Goal: Information Seeking & Learning: Learn about a topic

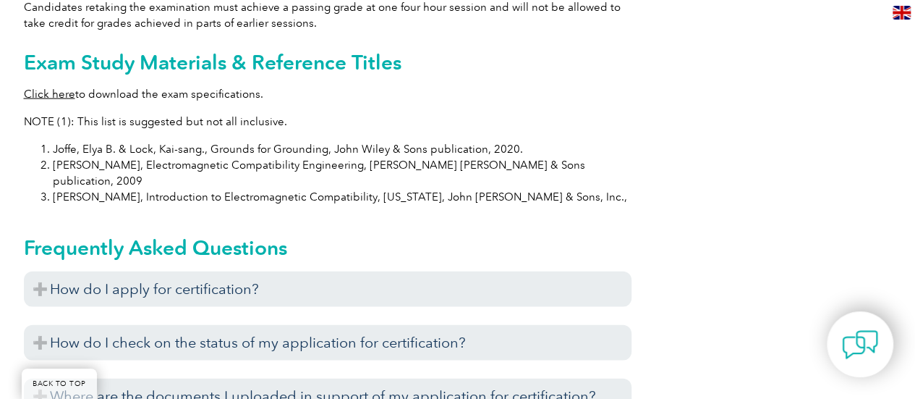
scroll to position [1471, 0]
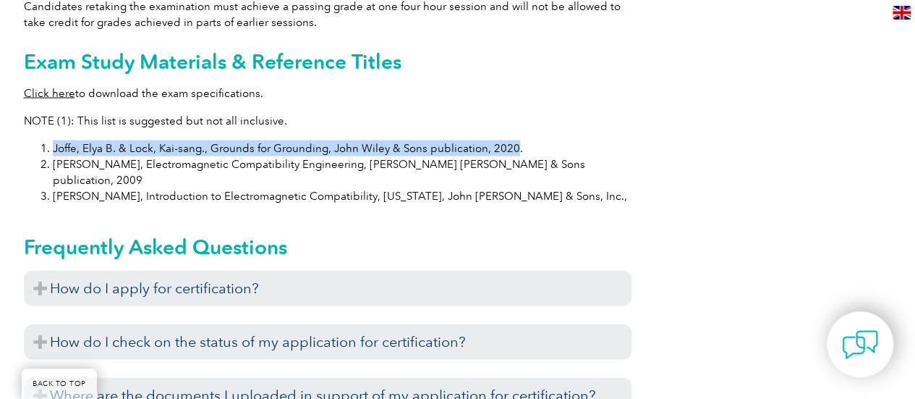
drag, startPoint x: 54, startPoint y: 130, endPoint x: 506, endPoint y: 133, distance: 452.2
click at [506, 140] on li "Joffe, Elya B. & Lock, Kai-sang., Grounds for Grounding, John Wiley & Sons publ…" at bounding box center [342, 148] width 579 height 16
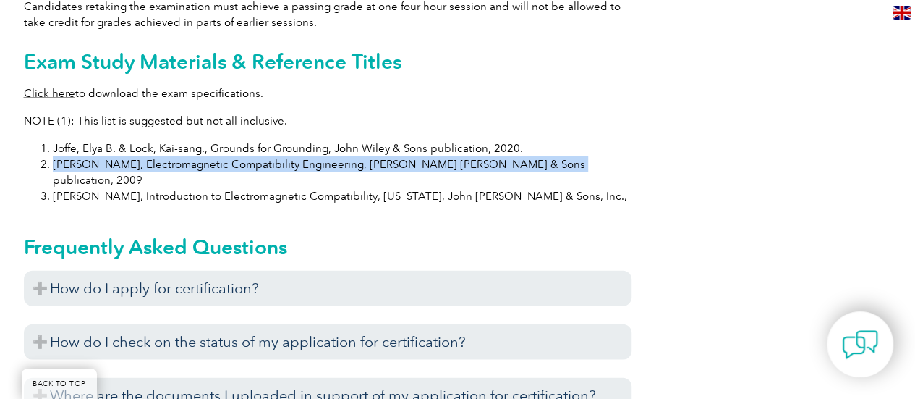
drag, startPoint x: 55, startPoint y: 146, endPoint x: 520, endPoint y: 148, distance: 465.2
click at [520, 156] on li "[PERSON_NAME], Electromagnetic Compatibility Engineering, [PERSON_NAME] [PERSON…" at bounding box center [342, 172] width 579 height 32
copy li "[PERSON_NAME], Electromagnetic Compatibility Engineering, [PERSON_NAME] [PERSON…"
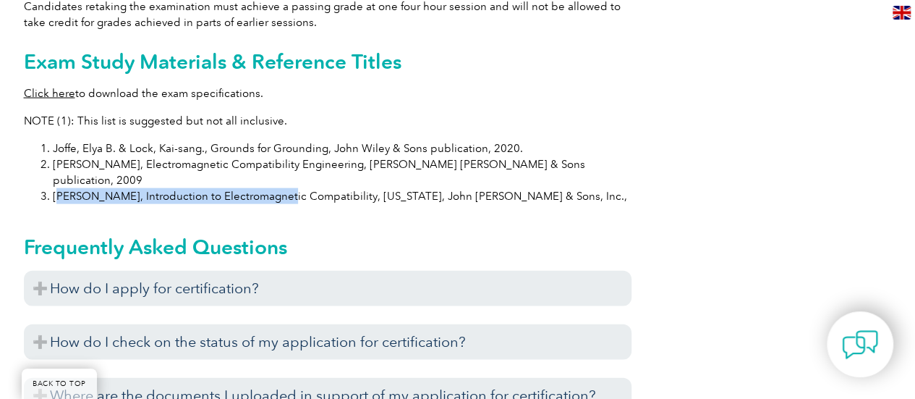
drag, startPoint x: 56, startPoint y: 165, endPoint x: 263, endPoint y: 176, distance: 207.2
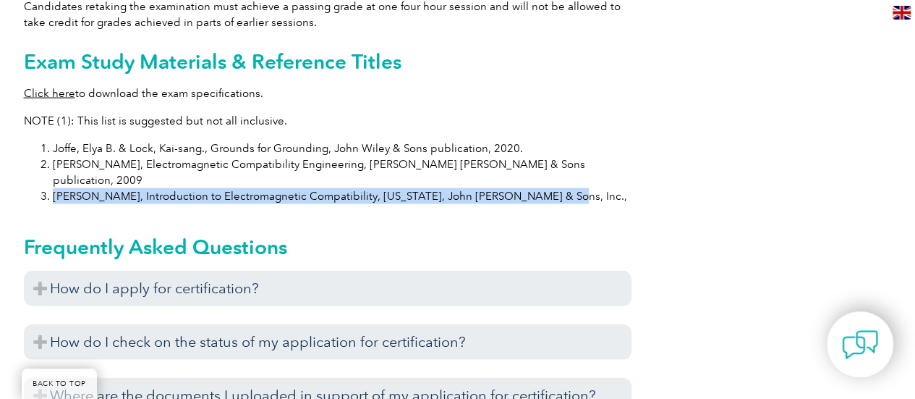
drag, startPoint x: 53, startPoint y: 161, endPoint x: 527, endPoint y: 169, distance: 473.9
click at [527, 188] on li "[PERSON_NAME], Introduction to Electromagnetic Compatibility, [US_STATE], John …" at bounding box center [342, 196] width 579 height 16
copy li "[PERSON_NAME], Introduction to Electromagnetic Compatibility, [US_STATE], John …"
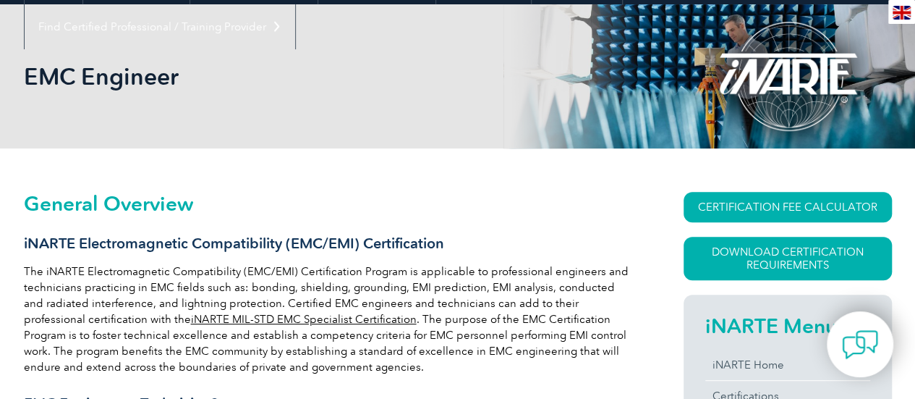
scroll to position [0, 0]
